Goal: Information Seeking & Learning: Learn about a topic

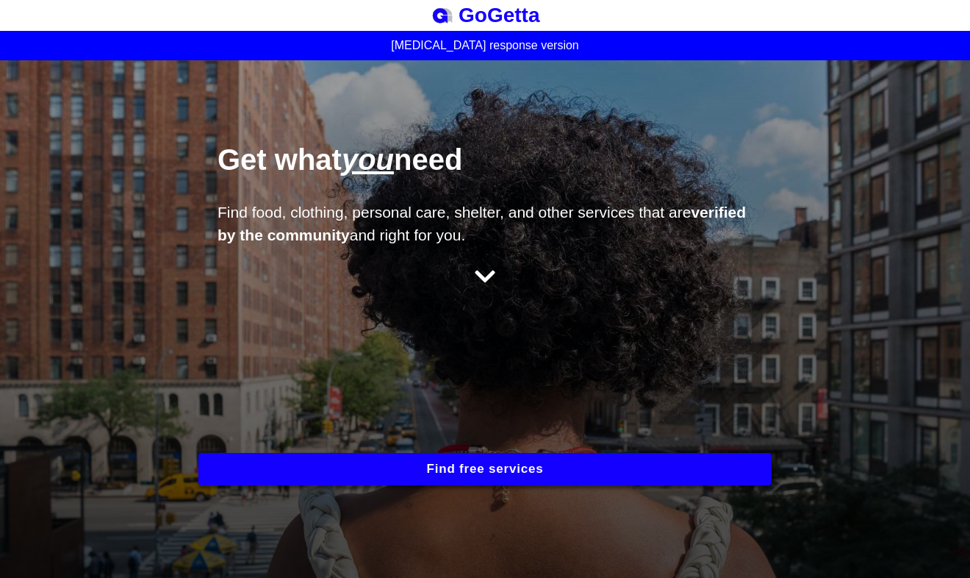
click at [293, 448] on div "Get what you need Find food, clothing, personal care, shelter, and other servic…" at bounding box center [485, 318] width 970 height 517
click at [417, 464] on button "Find free services" at bounding box center [484, 469] width 573 height 32
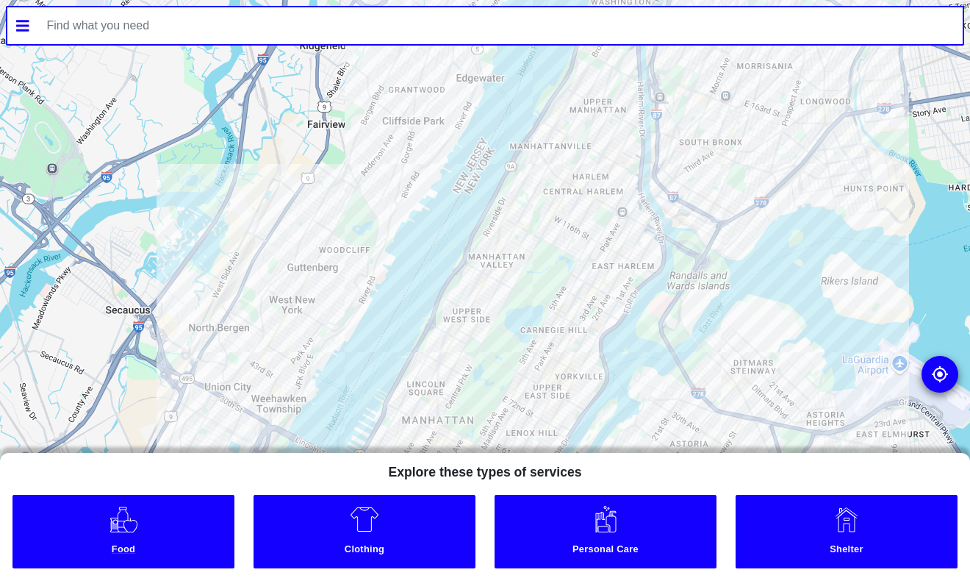
click at [135, 520] on img at bounding box center [124, 518] width 30 height 29
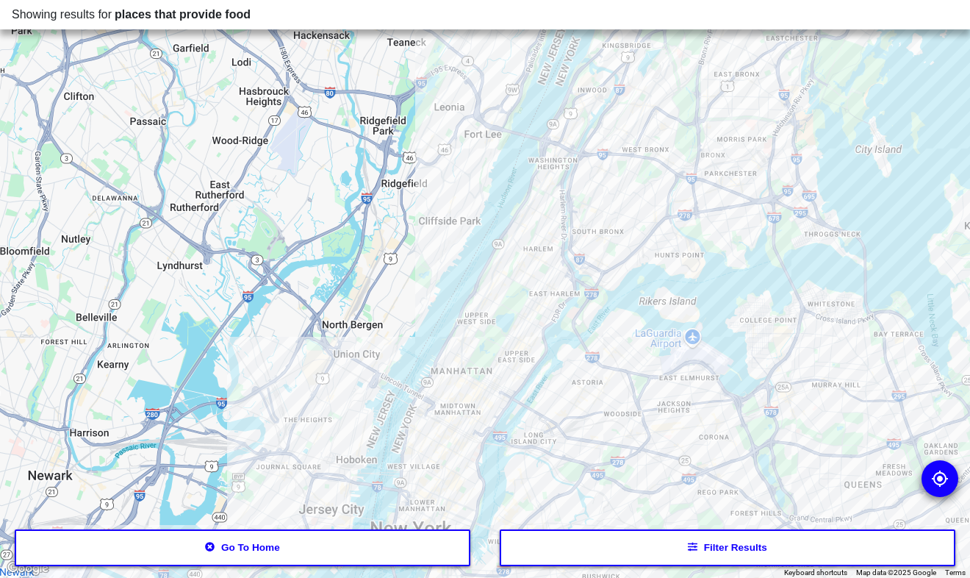
click at [557, 413] on div at bounding box center [485, 289] width 970 height 578
